Goal: Information Seeking & Learning: Learn about a topic

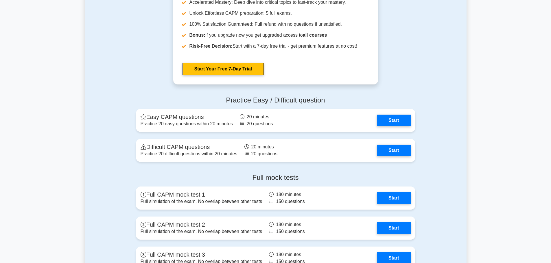
scroll to position [1388, 0]
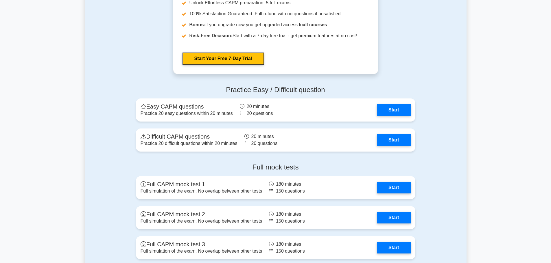
click at [391, 138] on link "Start" at bounding box center [394, 140] width 34 height 12
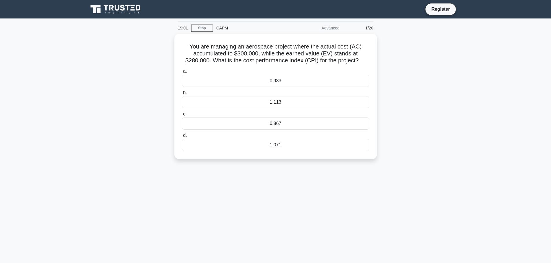
click at [274, 75] on div "0.933" at bounding box center [275, 81] width 187 height 12
click at [182, 73] on input "a. 0.933" at bounding box center [182, 72] width 0 height 4
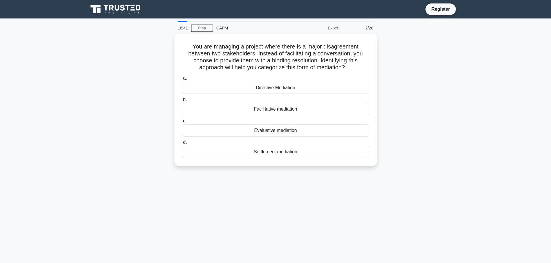
click at [274, 84] on div "Directive Mediation" at bounding box center [275, 88] width 187 height 12
click at [182, 80] on input "a. Directive Mediation" at bounding box center [182, 79] width 0 height 4
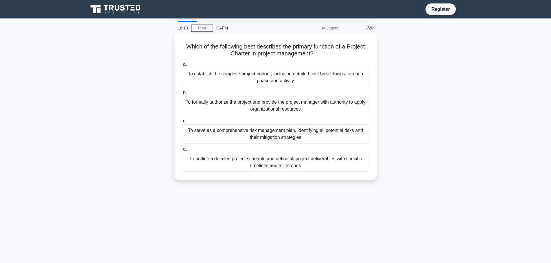
click at [289, 102] on div "To formally authorize the project and provide the project manager with authorit…" at bounding box center [275, 105] width 187 height 19
click at [182, 95] on input "b. To formally authorize the project and provide the project manager with autho…" at bounding box center [182, 93] width 0 height 4
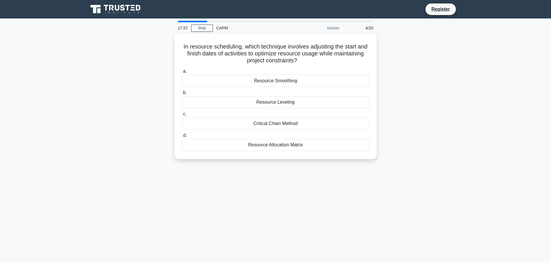
click at [322, 100] on div "Resource Leveling" at bounding box center [275, 102] width 187 height 12
click at [182, 95] on input "b. Resource Leveling" at bounding box center [182, 93] width 0 height 4
click at [334, 146] on div "Actual Cost (AC)" at bounding box center [275, 145] width 187 height 12
click at [182, 138] on input "d. Actual Cost (AC)" at bounding box center [182, 136] width 0 height 4
click at [304, 143] on div "Process Boundaries" at bounding box center [275, 145] width 187 height 12
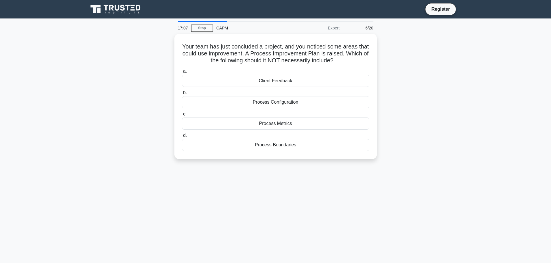
click at [182, 138] on input "d. Process Boundaries" at bounding box center [182, 136] width 0 height 4
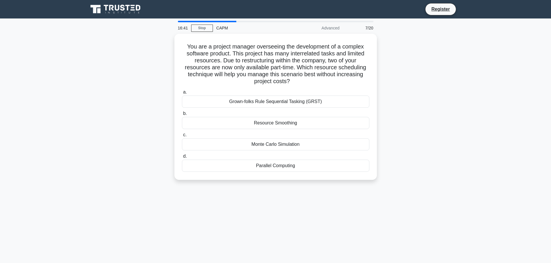
click at [288, 97] on div "Grown-folks Rule Sequential Tasking (GRST)" at bounding box center [275, 102] width 187 height 12
click at [182, 94] on input "a. Grown-folks Rule Sequential Tasking (GRST)" at bounding box center [182, 93] width 0 height 4
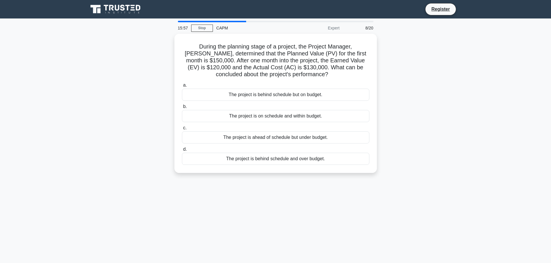
click at [204, 29] on link "Stop" at bounding box center [202, 28] width 22 height 7
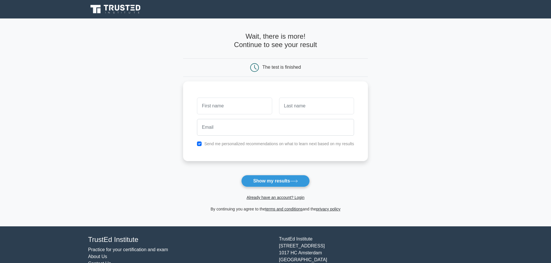
click at [106, 13] on icon at bounding box center [116, 9] width 56 height 11
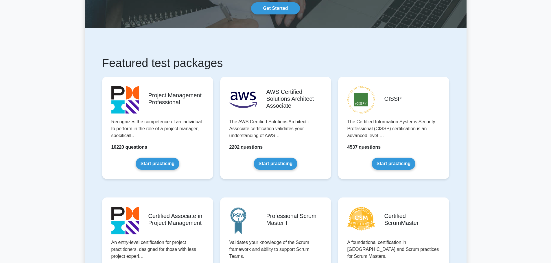
scroll to position [145, 0]
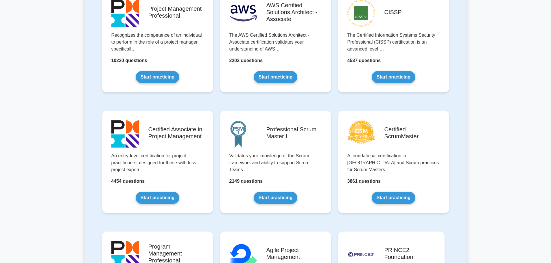
click at [176, 192] on link "Start practicing" at bounding box center [158, 198] width 44 height 12
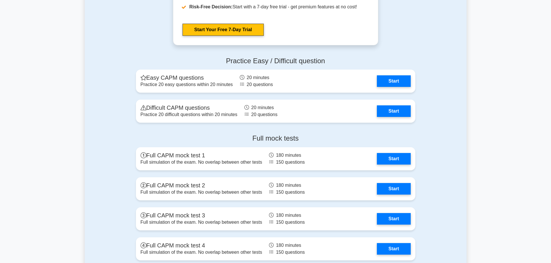
scroll to position [1388, 0]
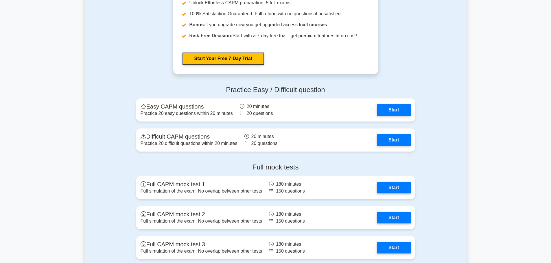
click at [390, 140] on link "Start" at bounding box center [394, 140] width 34 height 12
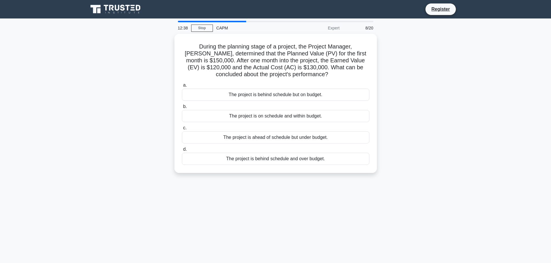
click at [300, 159] on div "The project is behind schedule and over budget." at bounding box center [275, 159] width 187 height 12
click at [182, 152] on input "d. The project is behind schedule and over budget." at bounding box center [182, 150] width 0 height 4
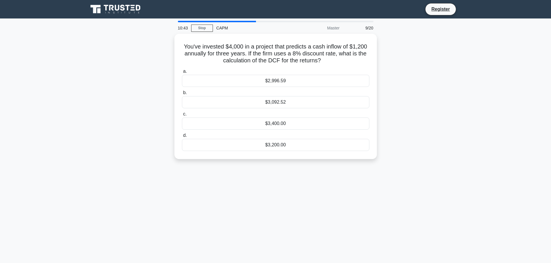
click at [303, 102] on div "$3,092.52" at bounding box center [275, 102] width 187 height 12
click at [182, 95] on input "b. $3,092.52" at bounding box center [182, 93] width 0 height 4
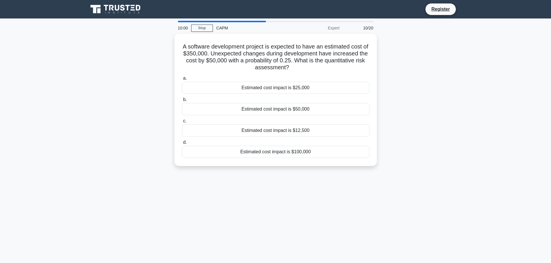
click at [331, 132] on div "Estimated cost impact is $12,500" at bounding box center [275, 131] width 187 height 12
click at [182, 123] on input "c. Estimated cost impact is $12,500" at bounding box center [182, 121] width 0 height 4
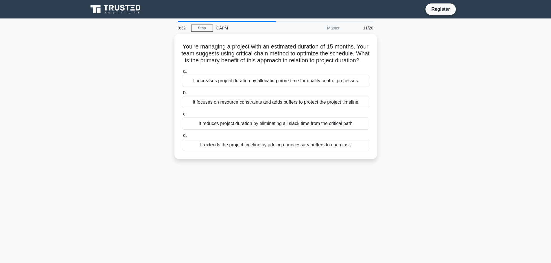
click at [259, 108] on div "It focuses on resource constraints and adds buffers to protect the project time…" at bounding box center [275, 102] width 187 height 12
click at [182, 95] on input "b. It focuses on resource constraints and adds buffers to protect the project t…" at bounding box center [182, 93] width 0 height 4
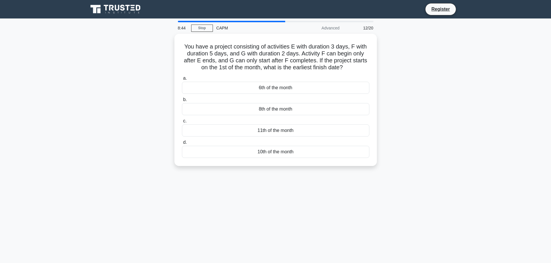
click at [291, 150] on div "10th of the month" at bounding box center [275, 152] width 187 height 12
click at [182, 145] on input "d. 10th of the month" at bounding box center [182, 143] width 0 height 4
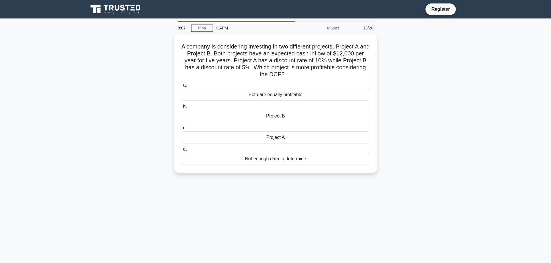
click at [276, 136] on div "Project A" at bounding box center [275, 138] width 187 height 12
click at [182, 130] on input "c. Project A" at bounding box center [182, 128] width 0 height 4
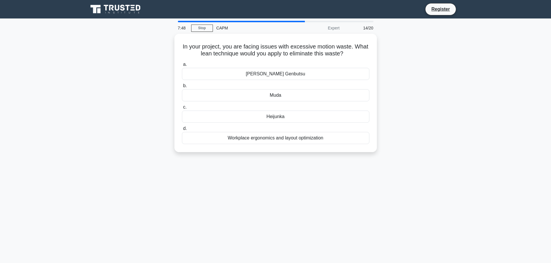
click at [303, 73] on div "Genchi Genbutsu" at bounding box center [275, 74] width 187 height 12
click at [182, 67] on input "a. Genchi Genbutsu" at bounding box center [182, 65] width 0 height 4
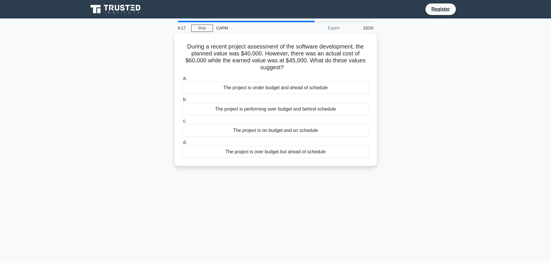
click at [274, 88] on div "The project is under budget and ahead of schedule" at bounding box center [275, 88] width 187 height 12
click at [182, 80] on input "a. The project is under budget and ahead of schedule" at bounding box center [182, 79] width 0 height 4
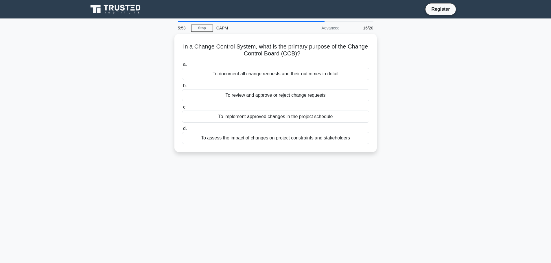
click at [304, 75] on div "To document all change requests and their outcomes in detail" at bounding box center [275, 74] width 187 height 12
click at [182, 67] on input "a. To document all change requests and their outcomes in detail" at bounding box center [182, 65] width 0 height 4
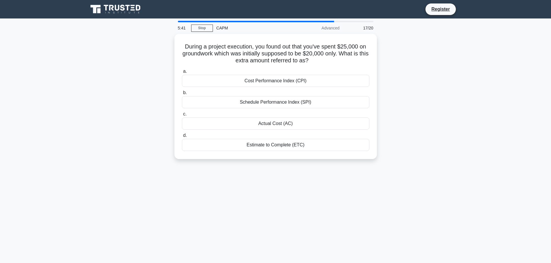
click at [297, 121] on div "Actual Cost (AC)" at bounding box center [275, 124] width 187 height 12
click at [182, 116] on input "c. Actual Cost (AC)" at bounding box center [182, 114] width 0 height 4
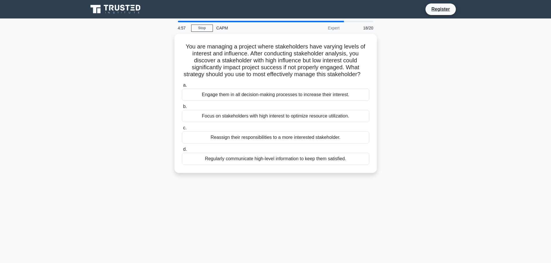
click at [311, 165] on div "Regularly communicate high-level information to keep them satisfied." at bounding box center [275, 159] width 187 height 12
click at [182, 152] on input "d. Regularly communicate high-level information to keep them satisfied." at bounding box center [182, 150] width 0 height 4
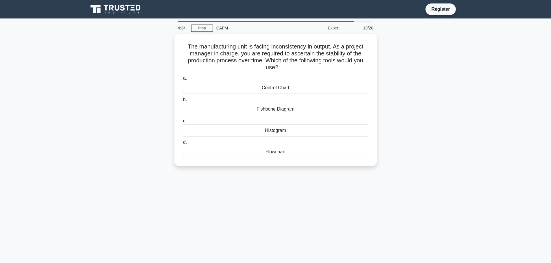
click at [297, 87] on div "Control Chart" at bounding box center [275, 88] width 187 height 12
click at [182, 80] on input "a. Control Chart" at bounding box center [182, 79] width 0 height 4
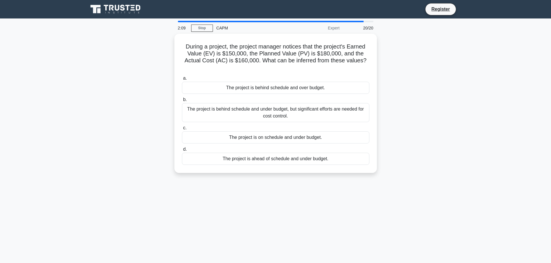
click at [253, 88] on div "The project is behind schedule and over budget." at bounding box center [275, 88] width 187 height 12
click at [182, 80] on input "a. The project is behind schedule and over budget." at bounding box center [182, 79] width 0 height 4
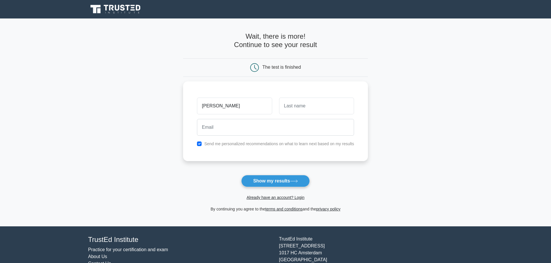
type input "Samuel"
type input "Fredgren"
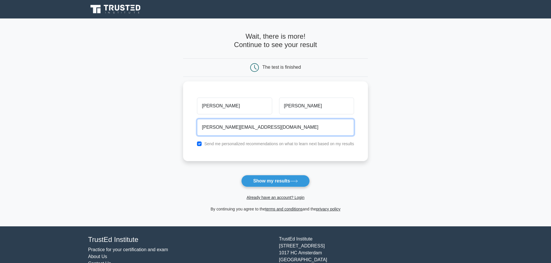
type input "samuel-f@live.se"
click at [241, 175] on button "Show my results" at bounding box center [275, 181] width 68 height 12
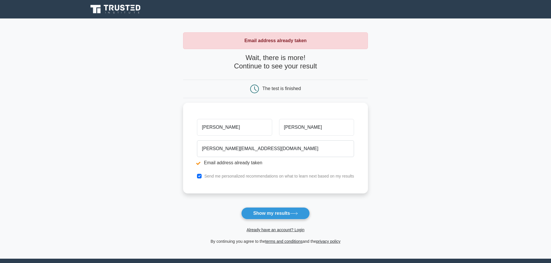
click at [262, 231] on link "Already have an account? Login" at bounding box center [275, 230] width 58 height 5
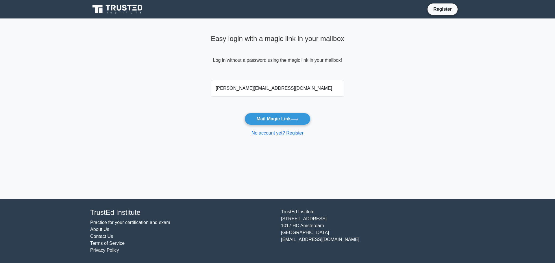
type input "[PERSON_NAME][EMAIL_ADDRESS][DOMAIN_NAME]"
click at [245, 113] on button "Mail Magic Link" at bounding box center [278, 119] width 66 height 12
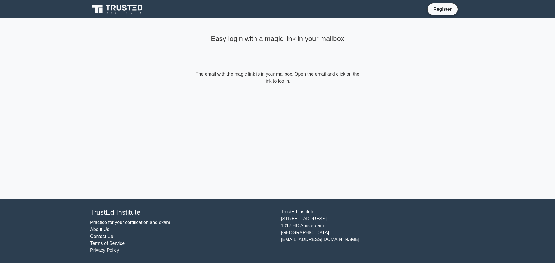
click at [276, 81] on form "The email with the magic link is in your mailbox. Open the email and click on t…" at bounding box center [277, 78] width 167 height 14
click at [267, 116] on div "Easy login with a magic link in your mailbox The email with the magic link is i…" at bounding box center [278, 109] width 174 height 181
click at [297, 77] on form "The email with the magic link is in your mailbox. Open the email and click on t…" at bounding box center [277, 78] width 167 height 14
click at [290, 92] on div "Easy login with a magic link in your mailbox The email with the magic link is i…" at bounding box center [278, 59] width 174 height 80
click at [116, 5] on icon at bounding box center [118, 9] width 56 height 11
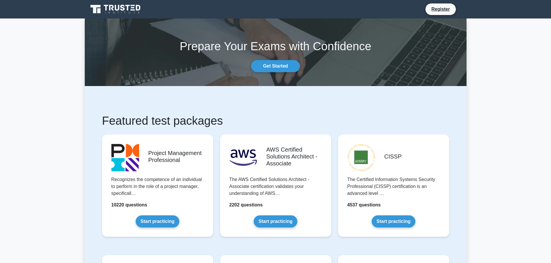
click at [439, 11] on link "Register" at bounding box center [440, 8] width 25 height 7
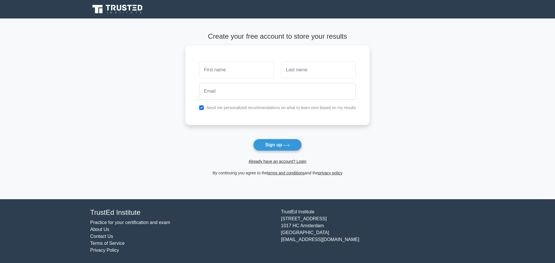
click at [290, 162] on link "Already have an account? Login" at bounding box center [278, 161] width 58 height 5
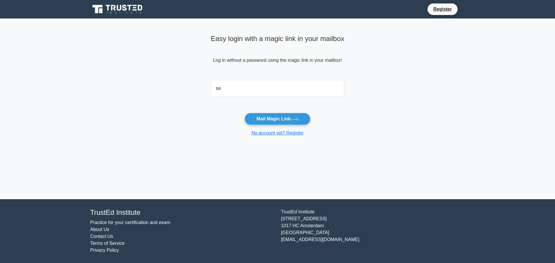
type input "[PERSON_NAME][EMAIL_ADDRESS][DOMAIN_NAME]"
click at [265, 118] on button "Mail Magic Link" at bounding box center [278, 119] width 66 height 12
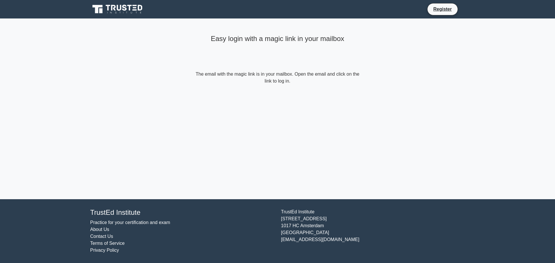
click at [248, 110] on div "Easy login with a magic link in your mailbox The email with the magic link is i…" at bounding box center [278, 109] width 174 height 181
click at [115, 7] on icon at bounding box center [113, 8] width 5 height 6
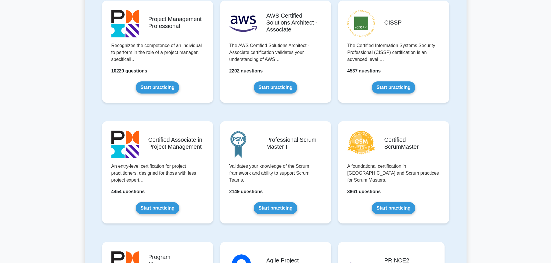
scroll to position [145, 0]
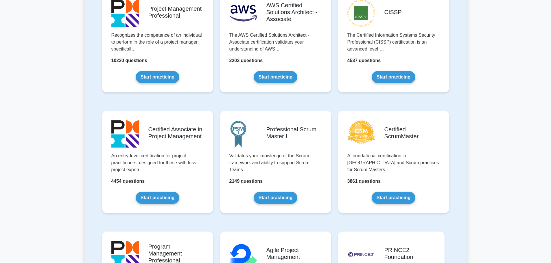
click at [174, 192] on link "Start practicing" at bounding box center [158, 198] width 44 height 12
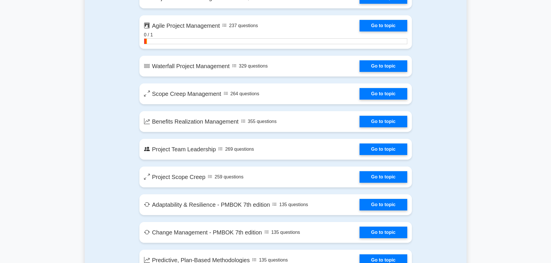
scroll to position [1041, 0]
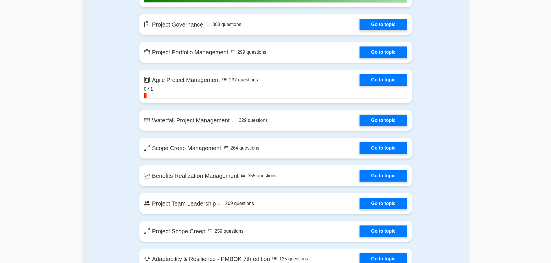
click at [359, 86] on link "Go to topic" at bounding box center [382, 80] width 47 height 12
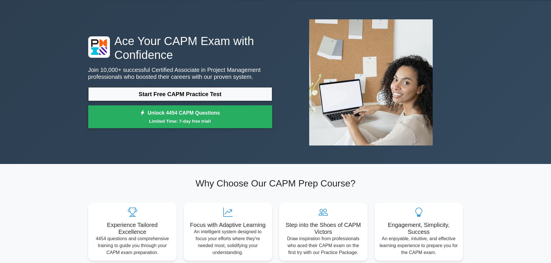
scroll to position [0, 0]
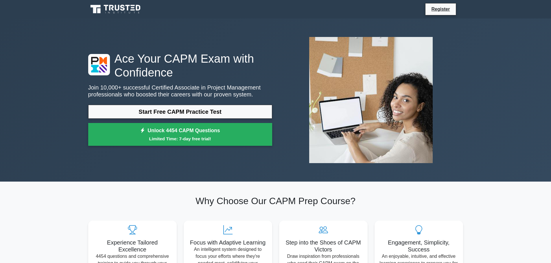
click at [112, 11] on icon at bounding box center [116, 9] width 56 height 11
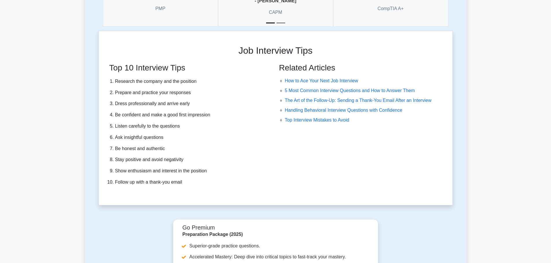
scroll to position [1711, 0]
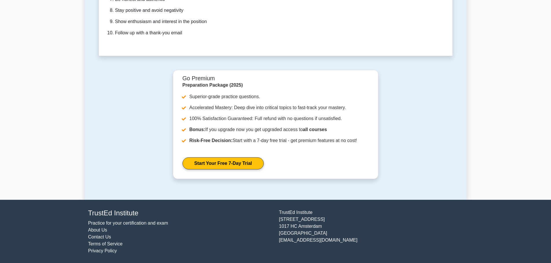
click at [264, 158] on link "Start Your Free 7-Day Trial" at bounding box center [222, 164] width 81 height 12
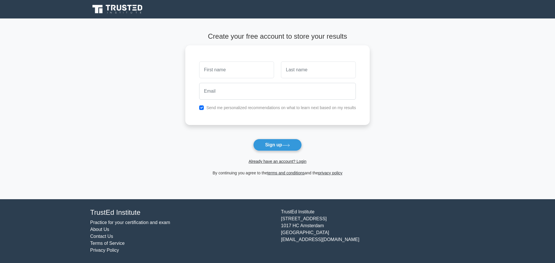
click at [276, 161] on link "Already have an account? Login" at bounding box center [278, 161] width 58 height 5
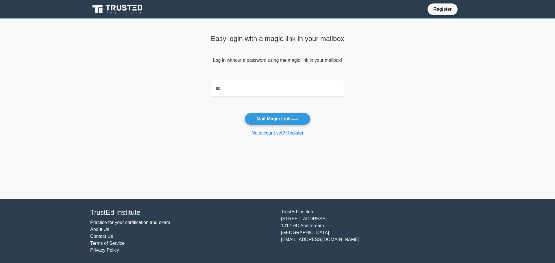
type input "[PERSON_NAME][EMAIL_ADDRESS][DOMAIN_NAME]"
click at [269, 88] on input "[PERSON_NAME][EMAIL_ADDRESS][DOMAIN_NAME]" at bounding box center [278, 88] width 134 height 17
click at [298, 100] on form "[PERSON_NAME][EMAIL_ADDRESS][DOMAIN_NAME] Mail Magic Link No account yet? Regis…" at bounding box center [278, 107] width 134 height 59
click at [291, 120] on button "Mail Magic Link" at bounding box center [278, 119] width 66 height 12
